Goal: Complete application form

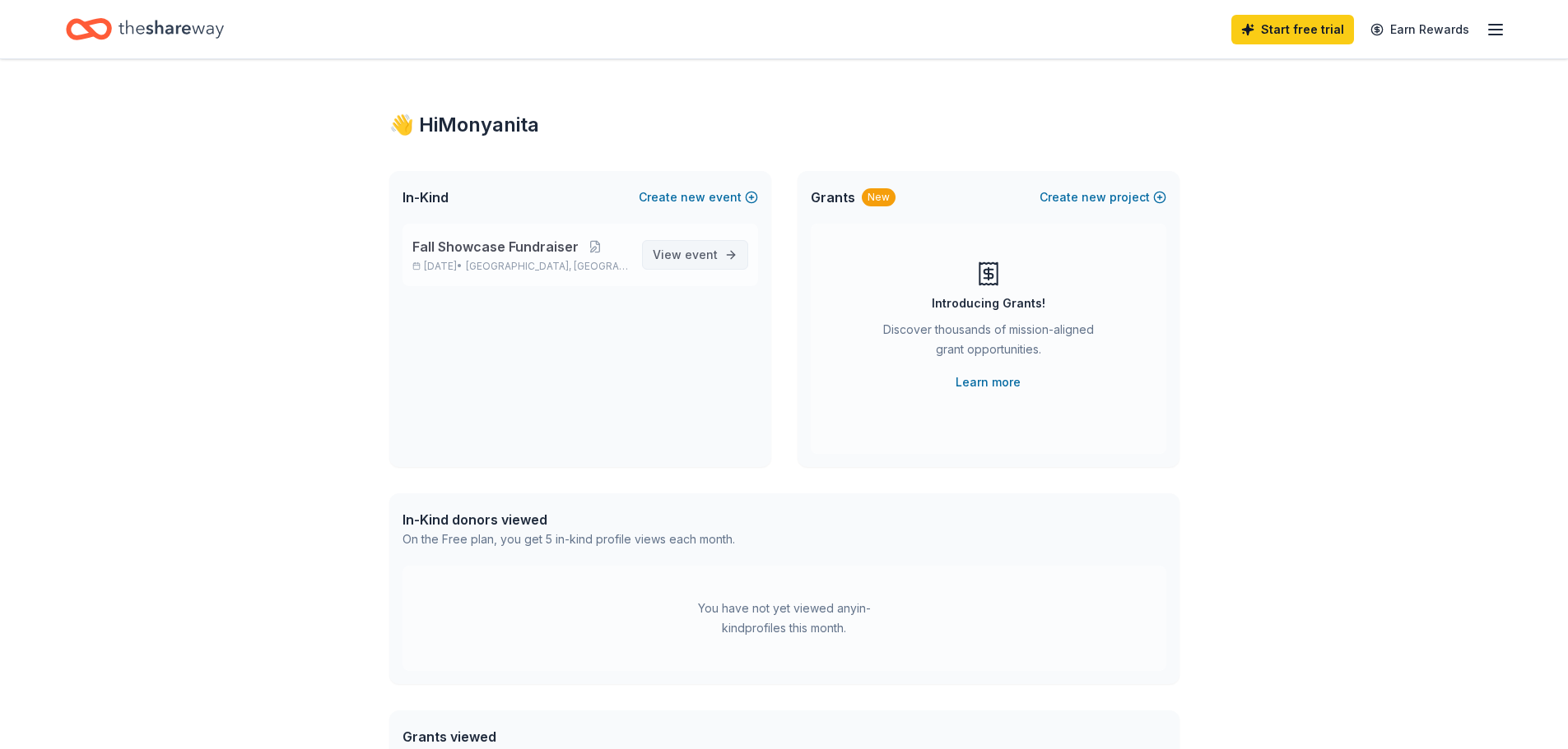
click at [699, 263] on span "View event" at bounding box center [685, 255] width 65 height 19
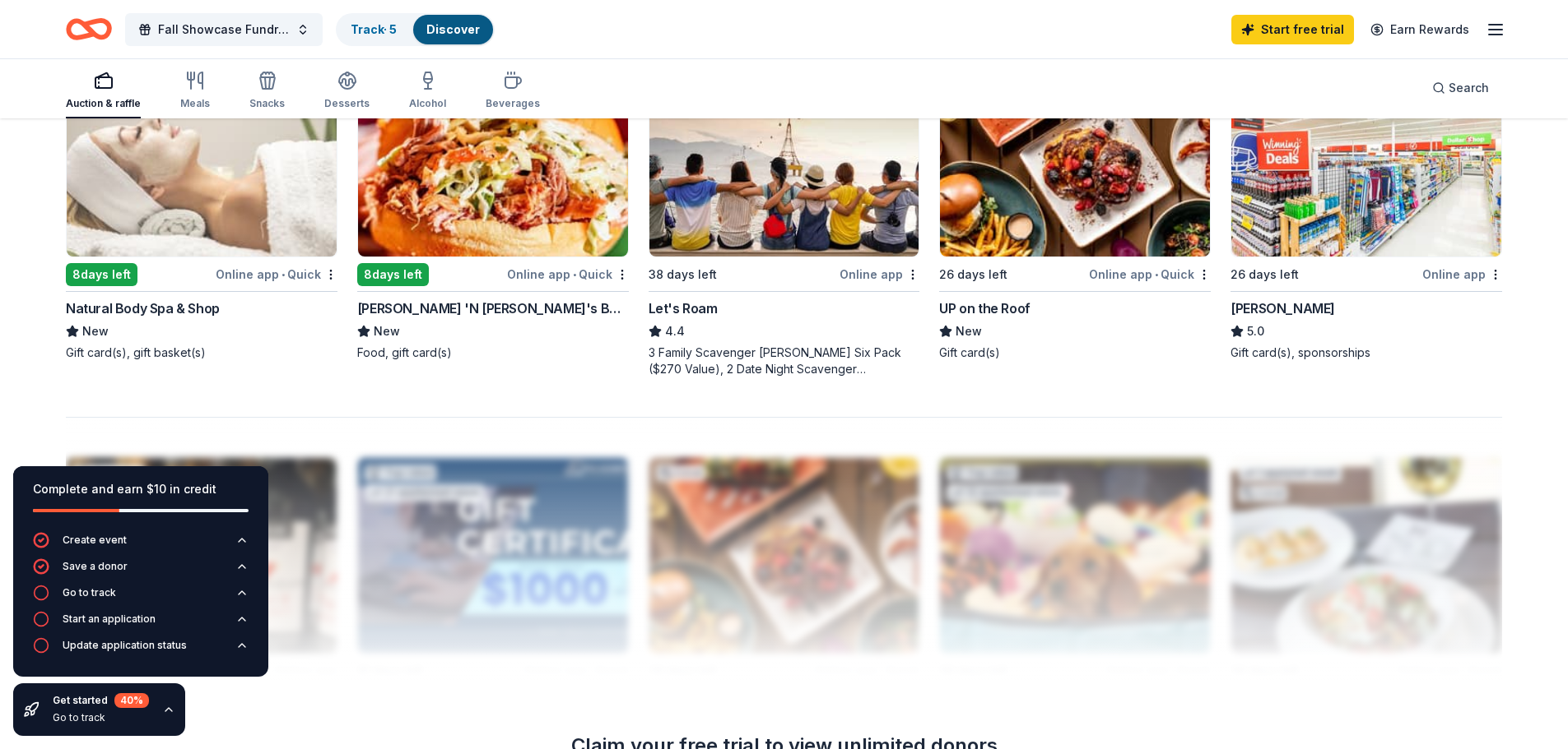
scroll to position [1316, 0]
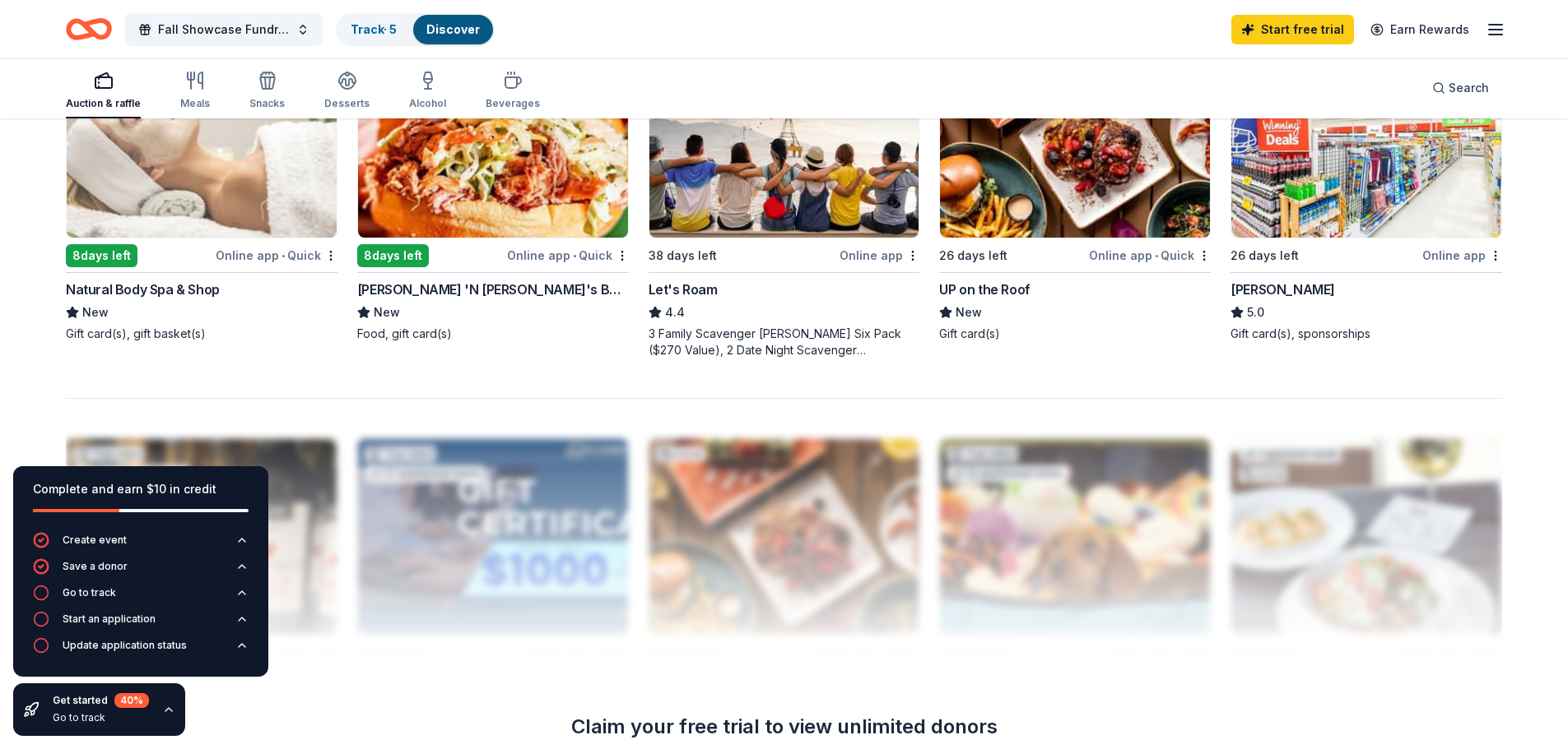
click at [288, 257] on div "Online app • Quick" at bounding box center [277, 255] width 122 height 20
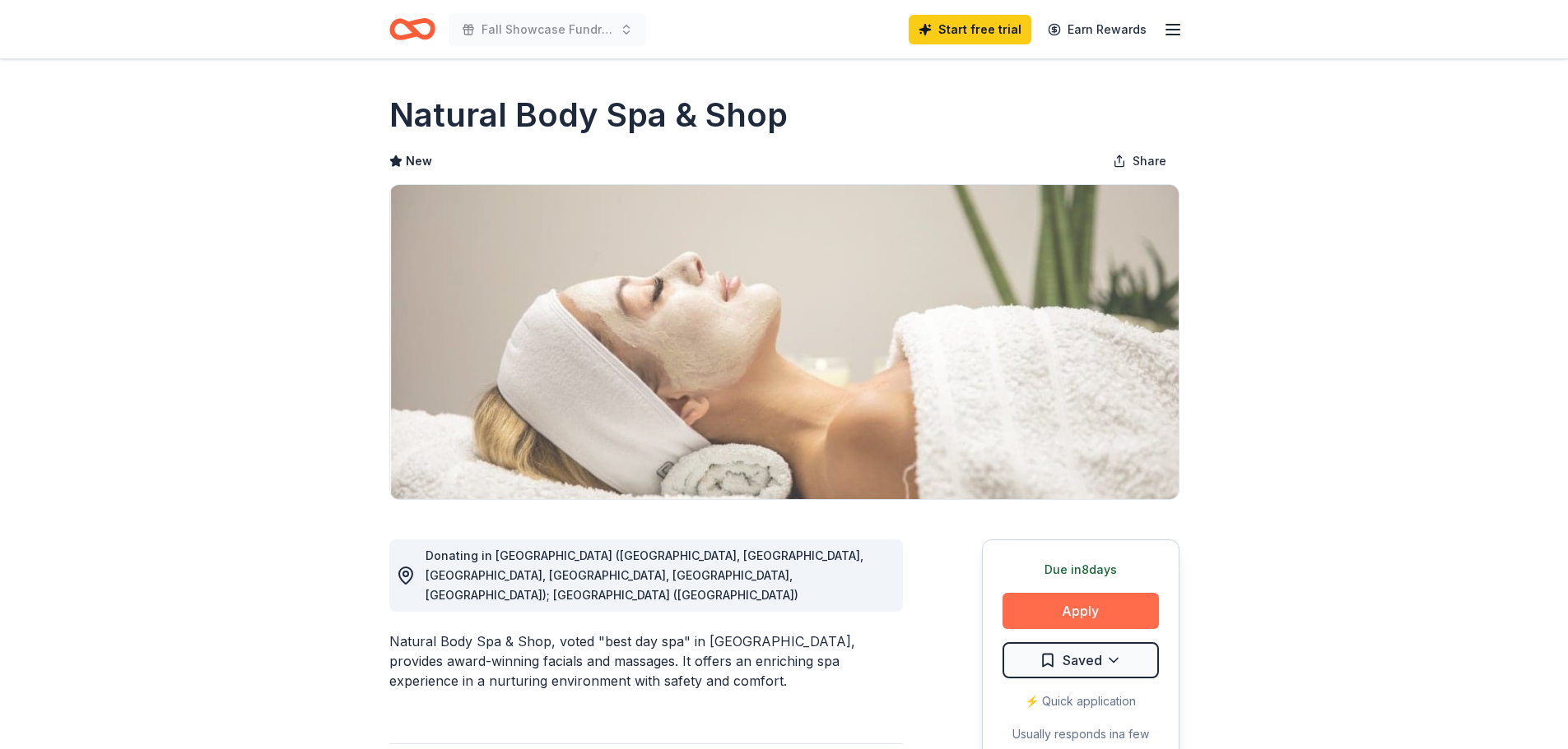
click at [1073, 608] on button "Apply" at bounding box center [1080, 611] width 157 height 36
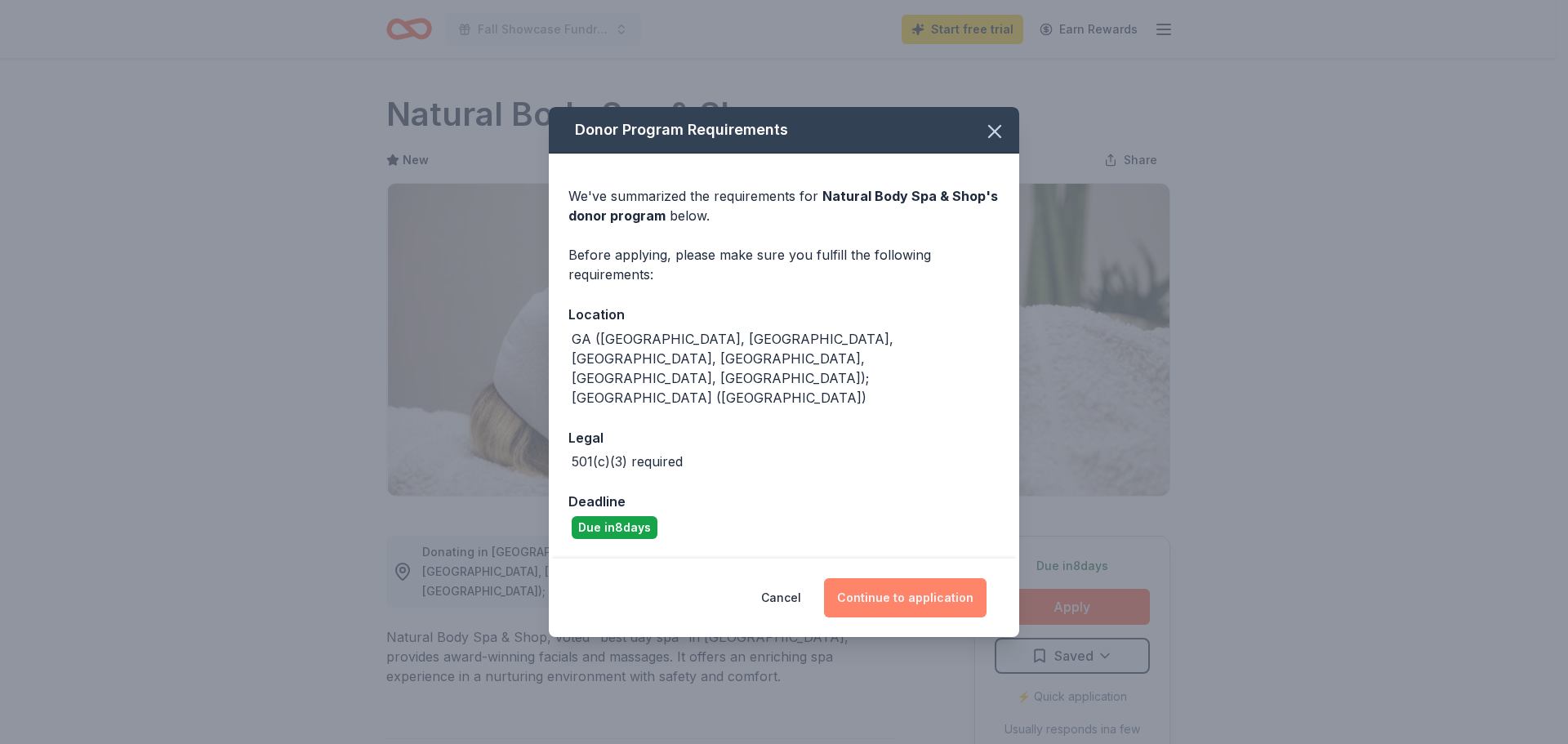
click at [939, 579] on button "Continue to application" at bounding box center [904, 598] width 162 height 40
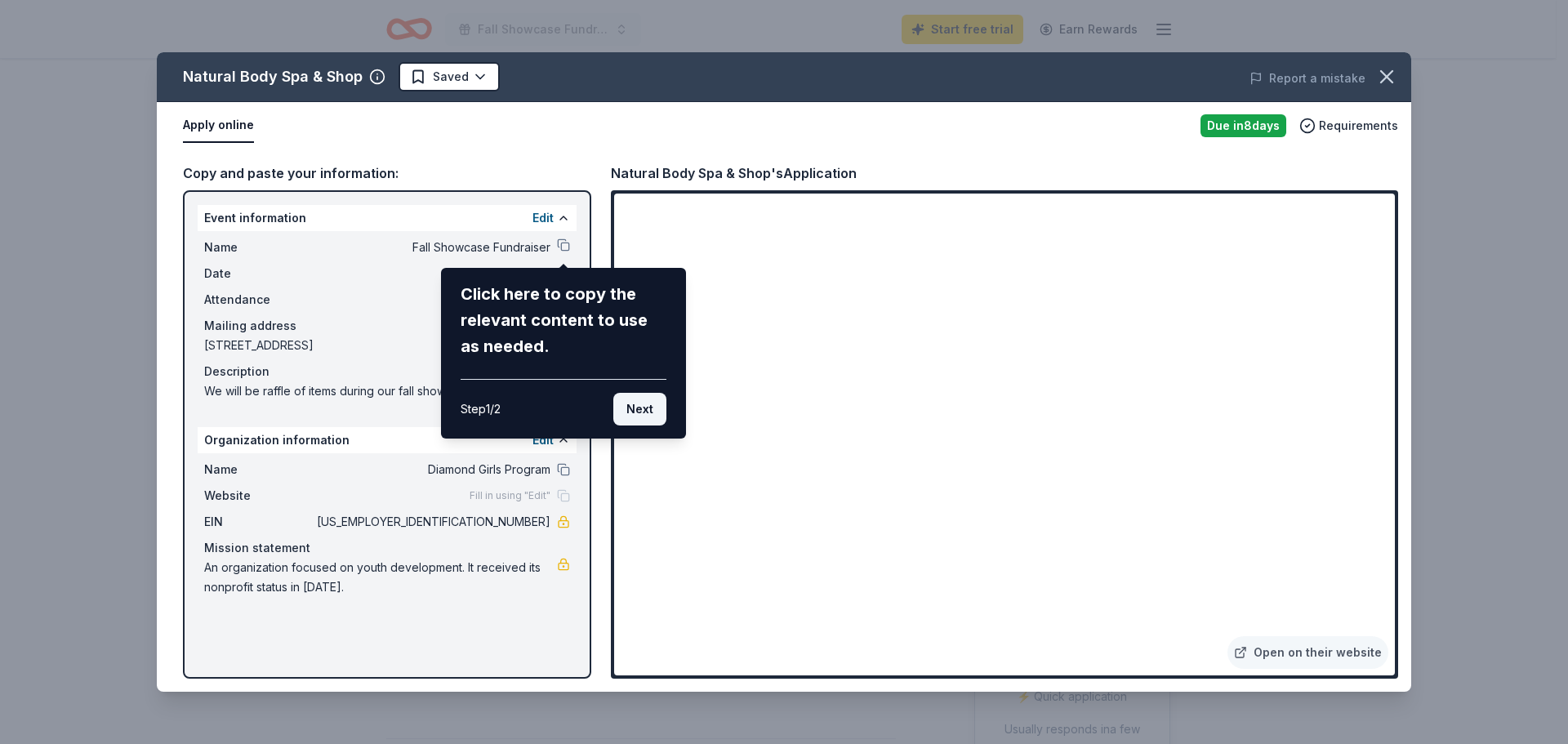
click at [632, 409] on button "Next" at bounding box center [640, 408] width 53 height 33
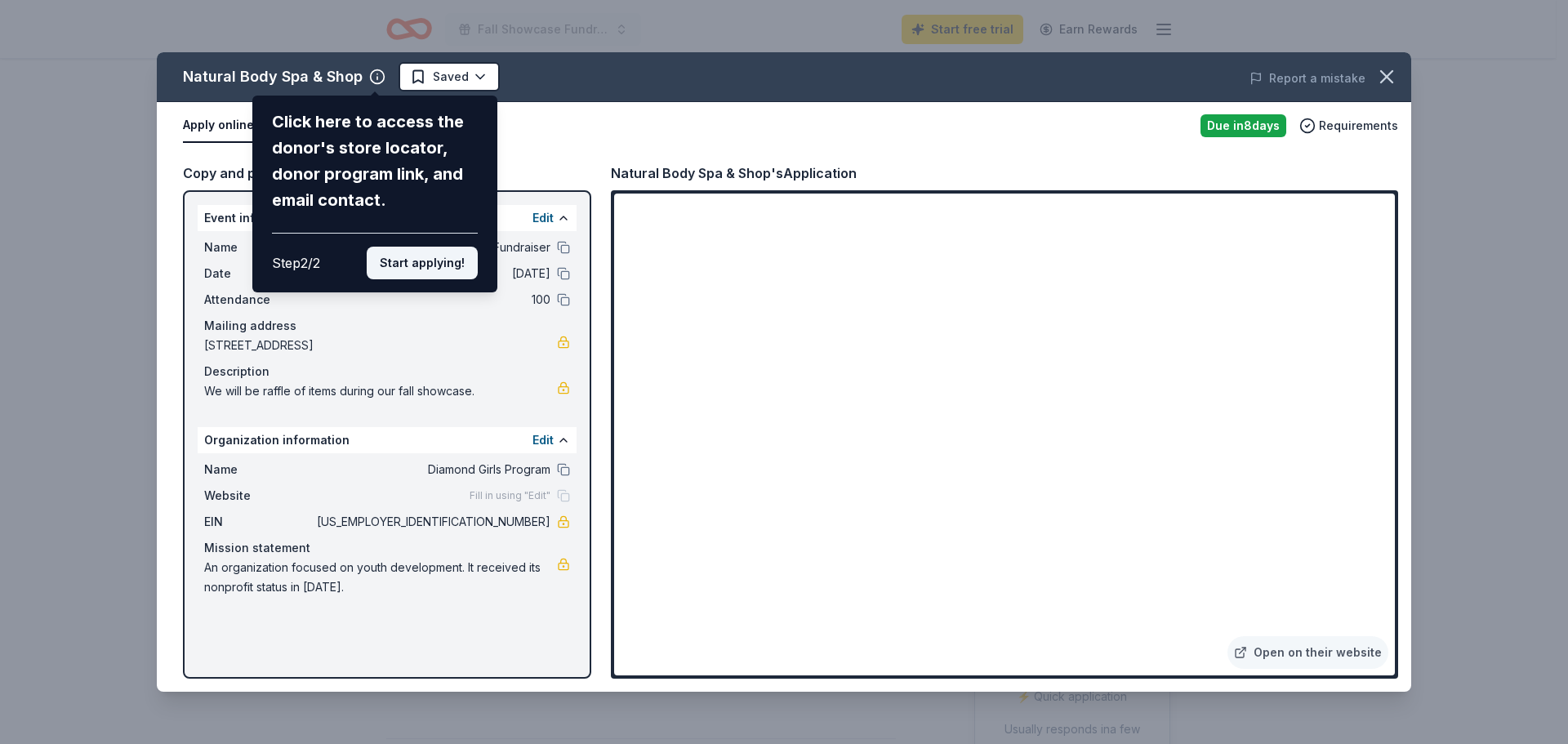
click at [434, 264] on button "Start applying!" at bounding box center [422, 263] width 111 height 33
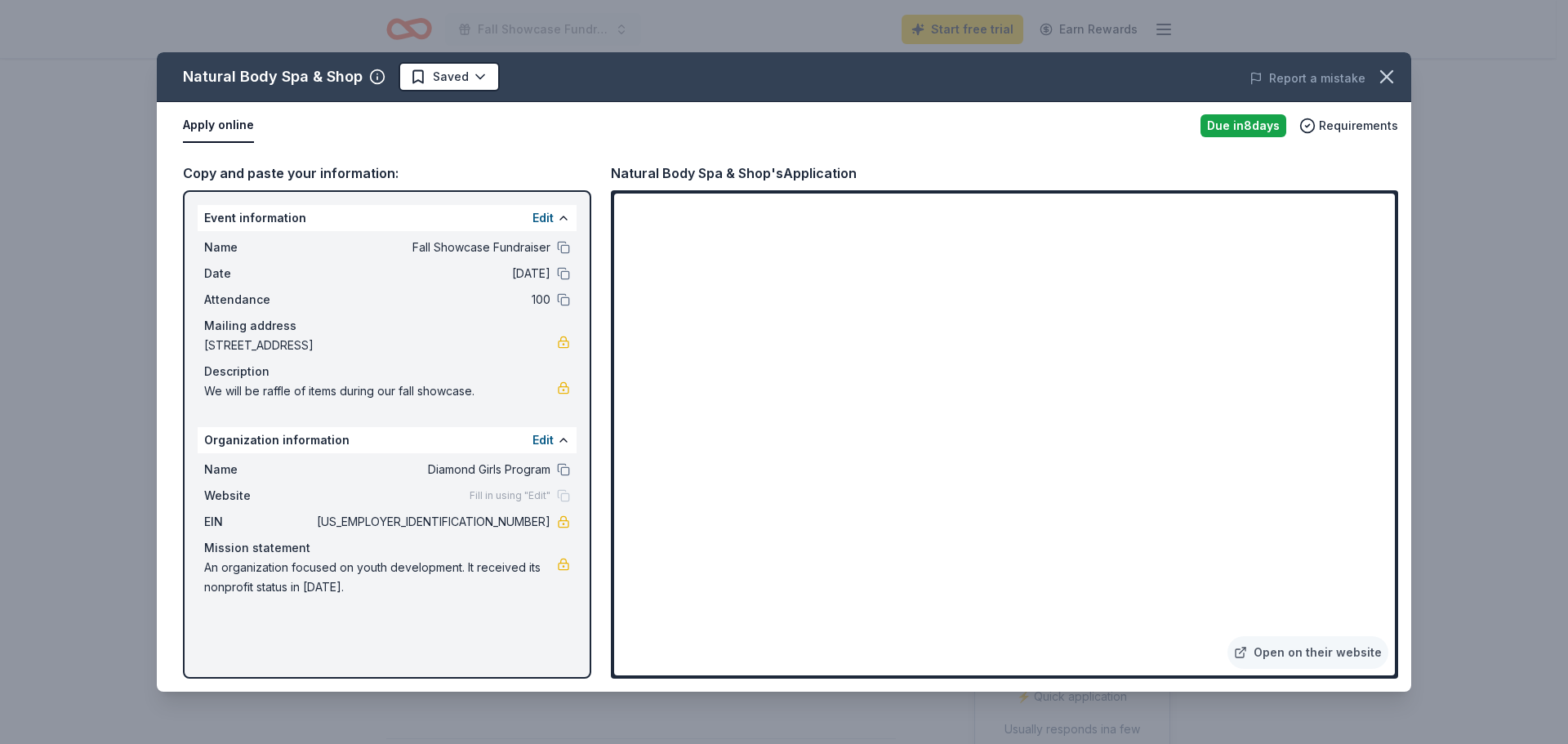
click at [565, 248] on div "Natural Body Spa & Shop Saved Report a mistake Apply online Due in 8 days Requi…" at bounding box center [784, 372] width 1255 height 639
click at [1313, 654] on link "Open on their website" at bounding box center [1307, 653] width 161 height 33
click at [563, 473] on button at bounding box center [563, 469] width 13 height 13
drag, startPoint x: 484, startPoint y: 523, endPoint x: 528, endPoint y: 526, distance: 44.1
click at [528, 526] on span "93-3437614" at bounding box center [432, 522] width 237 height 19
